Goal: Check status: Verify the current state of an ongoing process or item

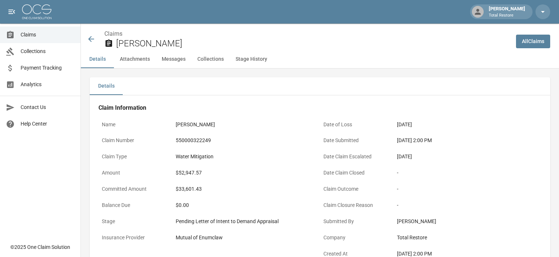
scroll to position [11, 4]
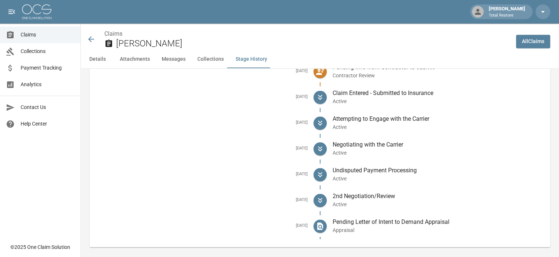
scroll to position [1125, 4]
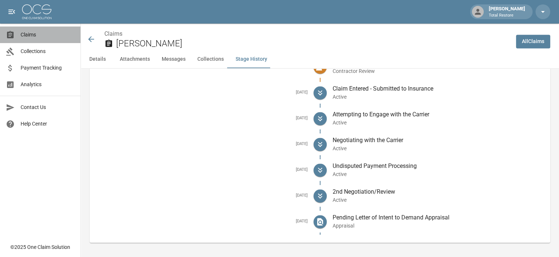
click at [47, 36] on span "Claims" at bounding box center [48, 35] width 54 height 8
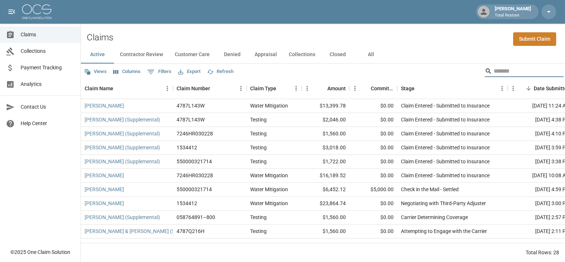
click at [501, 70] on input "Search" at bounding box center [522, 71] width 59 height 12
type input "*******"
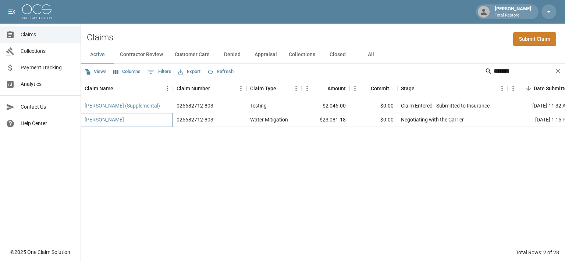
click at [101, 124] on div "[PERSON_NAME]" at bounding box center [127, 120] width 92 height 14
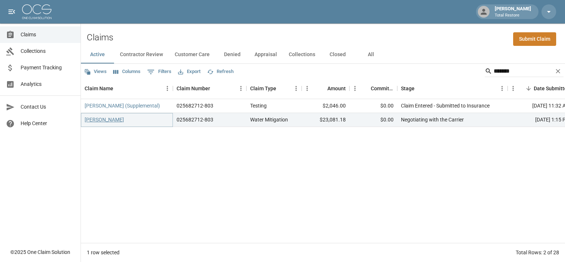
click at [102, 122] on link "[PERSON_NAME]" at bounding box center [104, 119] width 39 height 7
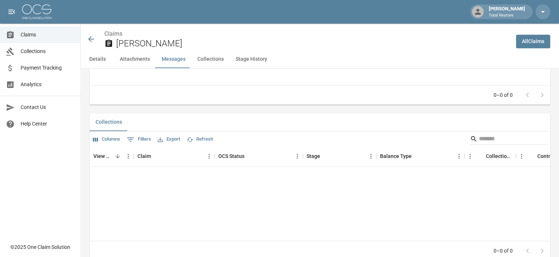
scroll to position [965, 6]
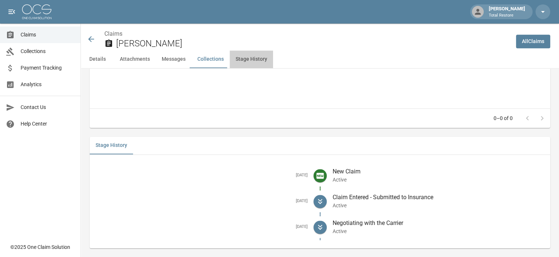
click at [232, 56] on button "Stage History" at bounding box center [251, 59] width 43 height 18
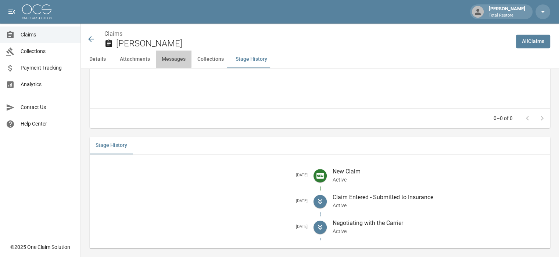
click at [164, 56] on button "Messages" at bounding box center [174, 59] width 36 height 18
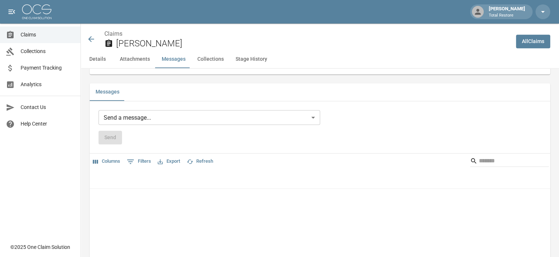
scroll to position [638, 6]
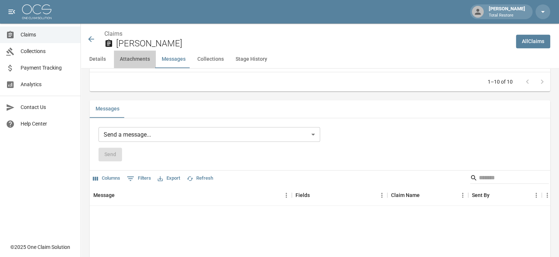
click at [126, 58] on button "Attachments" at bounding box center [135, 59] width 42 height 18
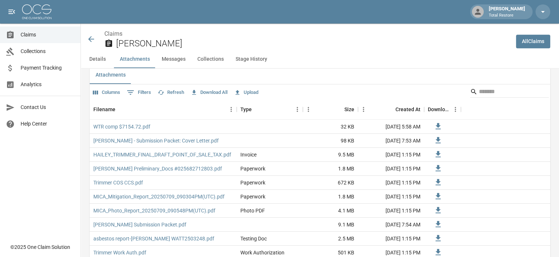
scroll to position [417, 6]
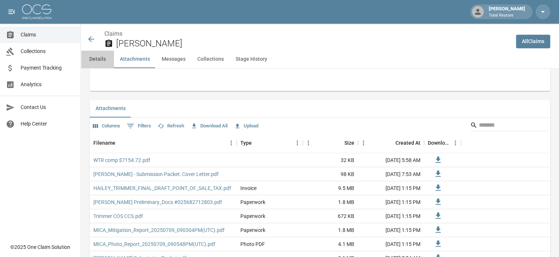
click at [94, 58] on button "Details" at bounding box center [97, 59] width 33 height 18
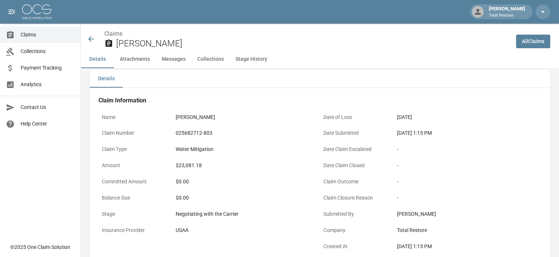
scroll to position [0, 6]
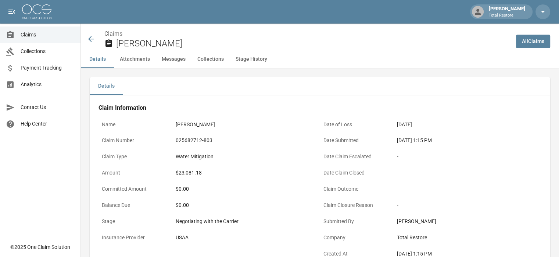
click at [12, 168] on div "Claims Collections Payment Tracking Analytics Contact Us Help Center" at bounding box center [40, 119] width 81 height 239
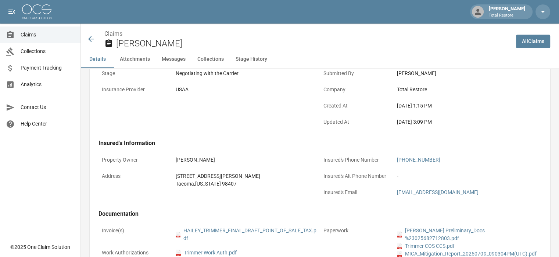
scroll to position [163, 6]
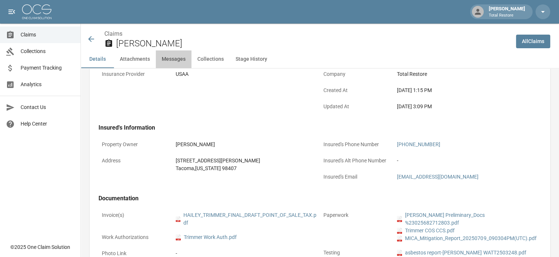
click at [168, 65] on button "Messages" at bounding box center [174, 59] width 36 height 18
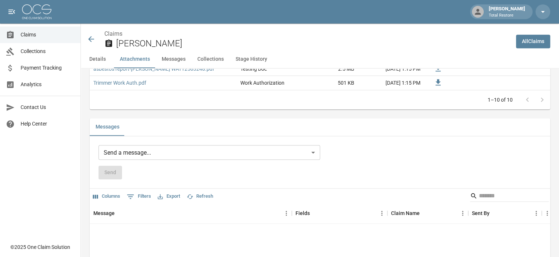
scroll to position [619, 6]
